Goal: Task Accomplishment & Management: Use online tool/utility

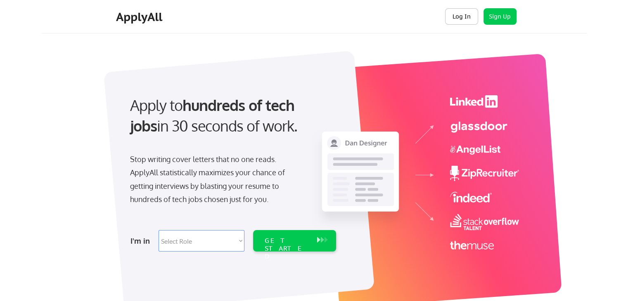
click at [457, 15] on button "Log In" at bounding box center [461, 16] width 33 height 17
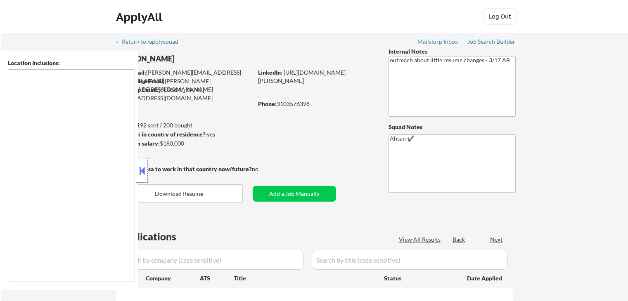
scroll to position [110, 0]
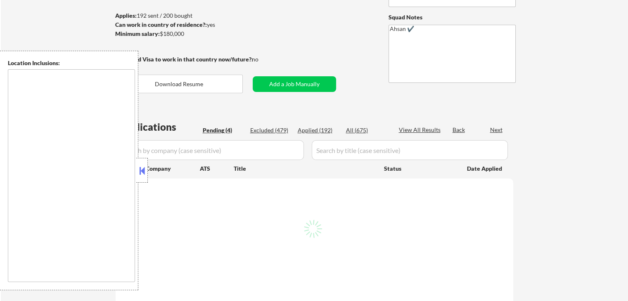
select select ""pending""
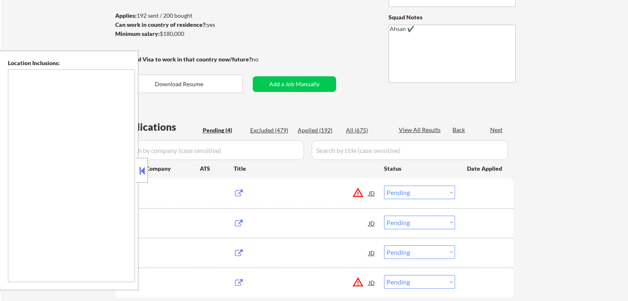
scroll to position [165, 0]
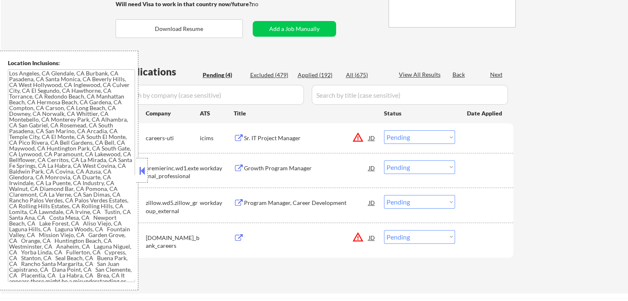
type textarea "[GEOGRAPHIC_DATA], [GEOGRAPHIC_DATA] [GEOGRAPHIC_DATA], [GEOGRAPHIC_DATA] [GEOG…"
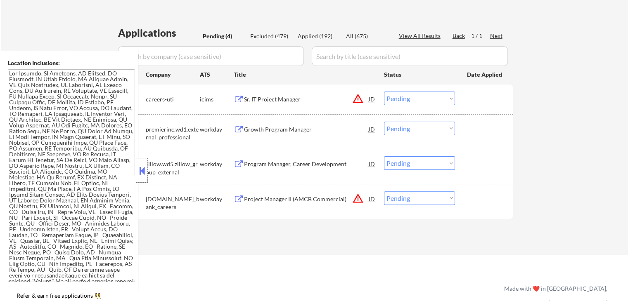
scroll to position [220, 0]
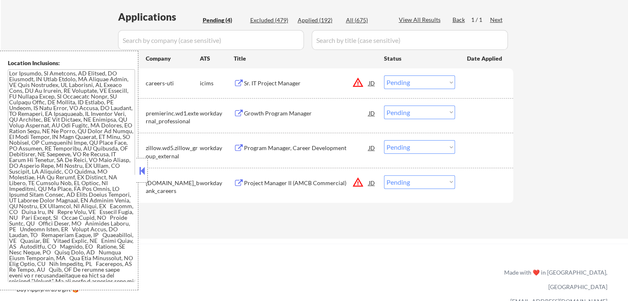
click at [286, 85] on div "Sr. IT Project Manager" at bounding box center [306, 83] width 125 height 8
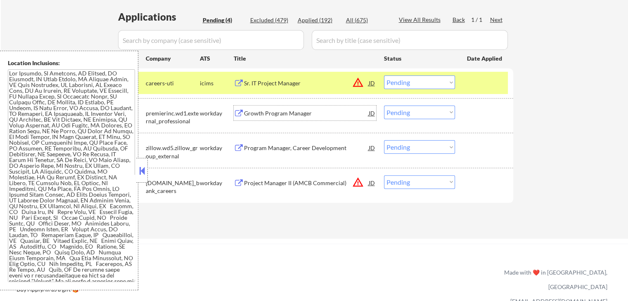
click at [301, 109] on div "Growth Program Manager" at bounding box center [306, 113] width 125 height 8
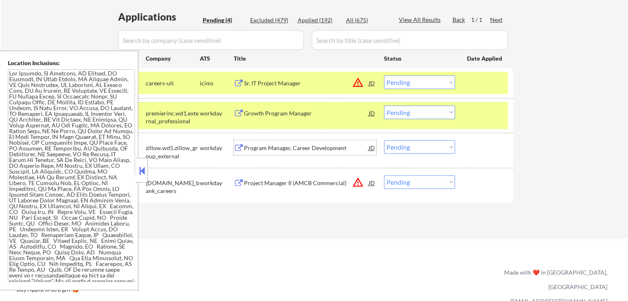
click at [317, 144] on div "Program Manager, Career Development" at bounding box center [306, 148] width 125 height 8
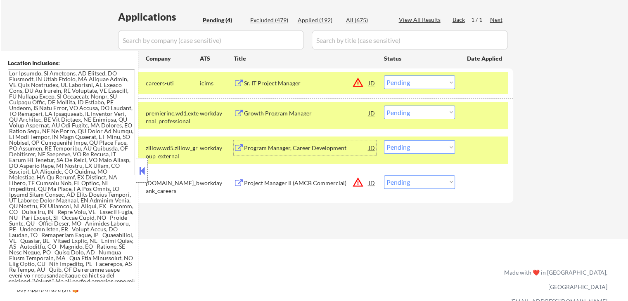
click at [415, 110] on select "Choose an option... Pending Applied Excluded (Questions) Excluded (Expired) Exc…" at bounding box center [419, 113] width 71 height 14
click at [384, 106] on select "Choose an option... Pending Applied Excluded (Questions) Excluded (Expired) Exc…" at bounding box center [419, 113] width 71 height 14
click at [335, 182] on div "Project Manager II (AMCB Commercial)" at bounding box center [306, 183] width 125 height 8
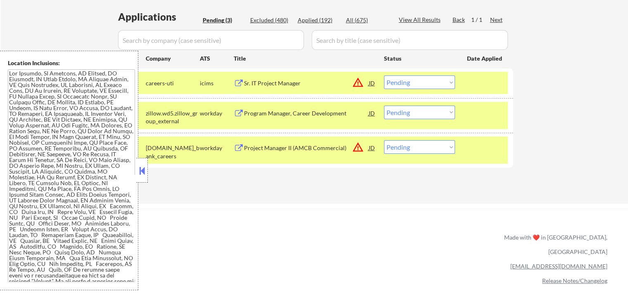
drag, startPoint x: 400, startPoint y: 113, endPoint x: 406, endPoint y: 117, distance: 7.4
click at [400, 113] on select "Choose an option... Pending Applied Excluded (Questions) Excluded (Expired) Exc…" at bounding box center [419, 113] width 71 height 14
click at [384, 106] on select "Choose an option... Pending Applied Excluded (Questions) Excluded (Expired) Exc…" at bounding box center [419, 113] width 71 height 14
click at [370, 207] on div "← Return to /applysquad Mailslurp Inbox Job Search Builder [PERSON_NAME] User E…" at bounding box center [314, 203] width 628 height 847
select select ""pending""
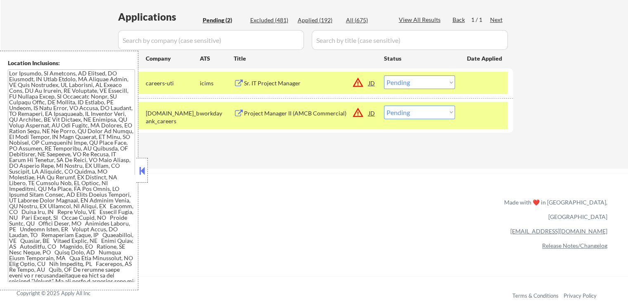
drag, startPoint x: 414, startPoint y: 83, endPoint x: 417, endPoint y: 87, distance: 5.2
click at [414, 83] on select "Choose an option... Pending Applied Excluded (Questions) Excluded (Expired) Exc…" at bounding box center [419, 83] width 71 height 14
click at [384, 76] on select "Choose an option... Pending Applied Excluded (Questions) Excluded (Expired) Exc…" at bounding box center [419, 83] width 71 height 14
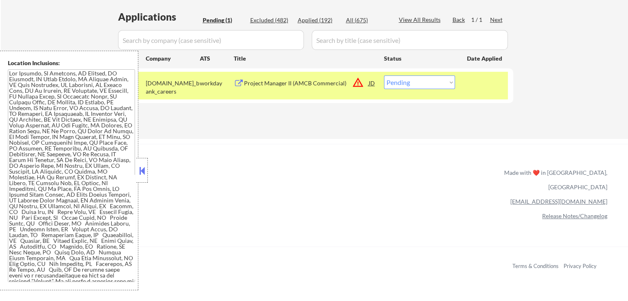
click at [411, 82] on select "Choose an option... Pending Applied Excluded (Questions) Excluded (Expired) Exc…" at bounding box center [419, 83] width 71 height 14
select select ""excluded__location_""
click at [384, 76] on select "Choose an option... Pending Applied Excluded (Questions) Excluded (Expired) Exc…" at bounding box center [419, 83] width 71 height 14
click at [390, 144] on div "ApplyAll Refer & earn free applications 👯‍♀️ Buy ApplyAll as a gift 🎁 About App…" at bounding box center [314, 208] width 628 height 128
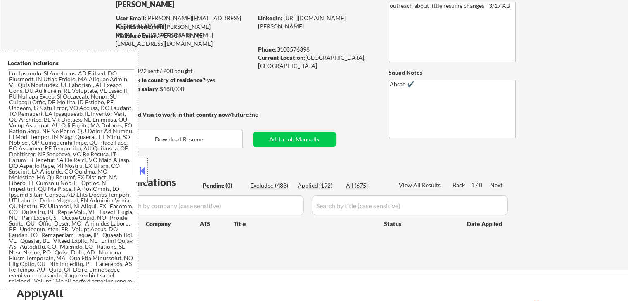
scroll to position [0, 0]
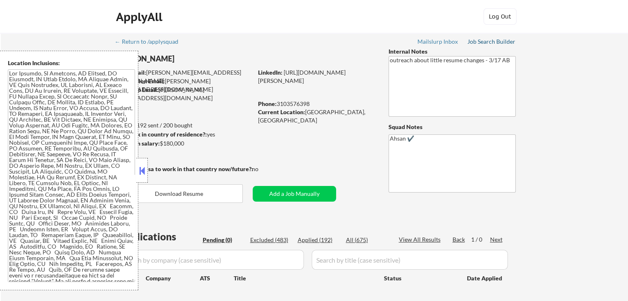
click at [487, 44] on div "Job Search Builder" at bounding box center [491, 42] width 48 height 6
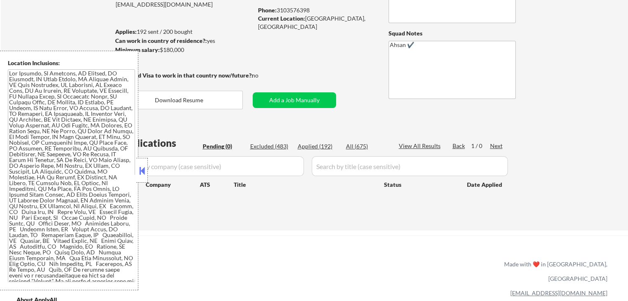
scroll to position [110, 0]
